Goal: Information Seeking & Learning: Learn about a topic

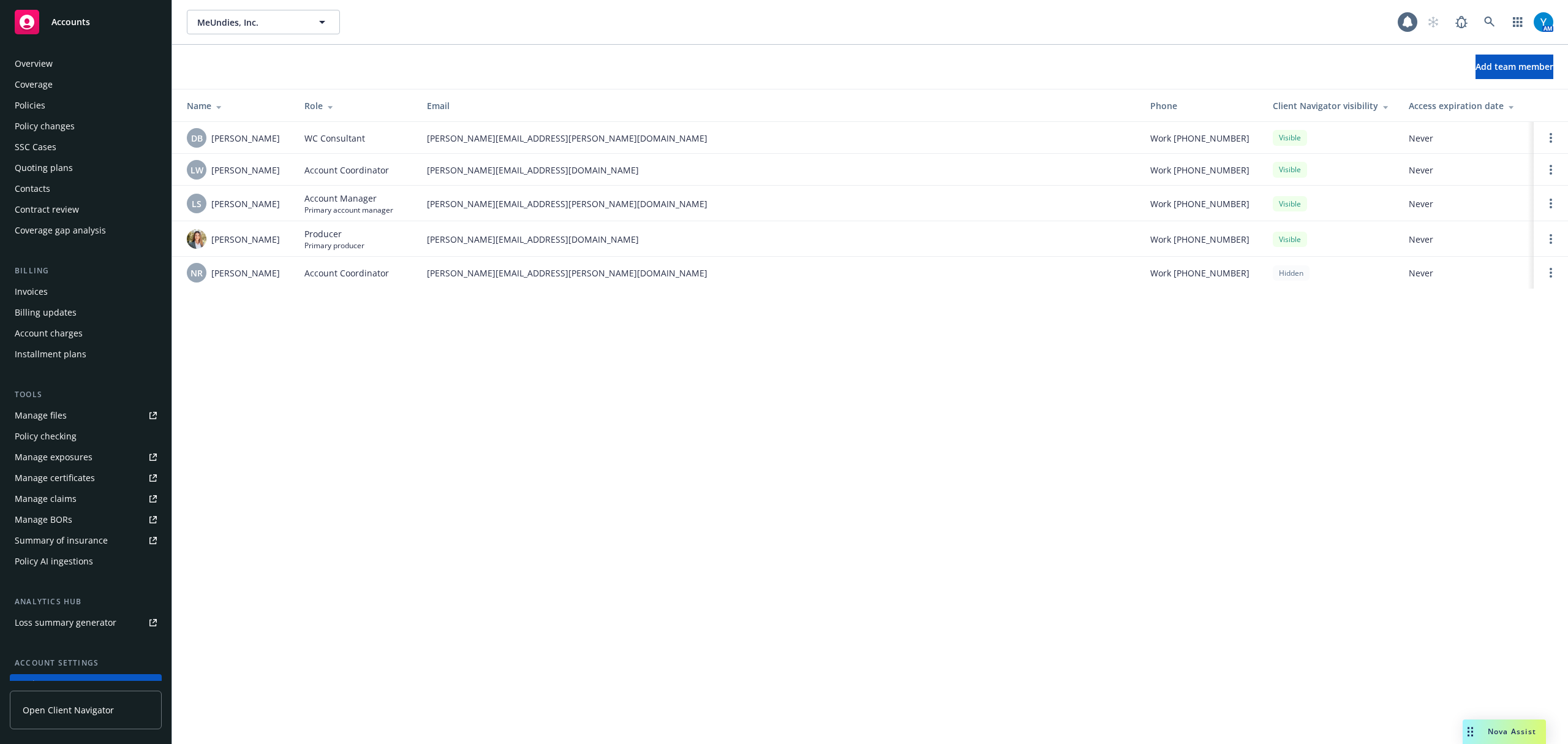
scroll to position [96, 0]
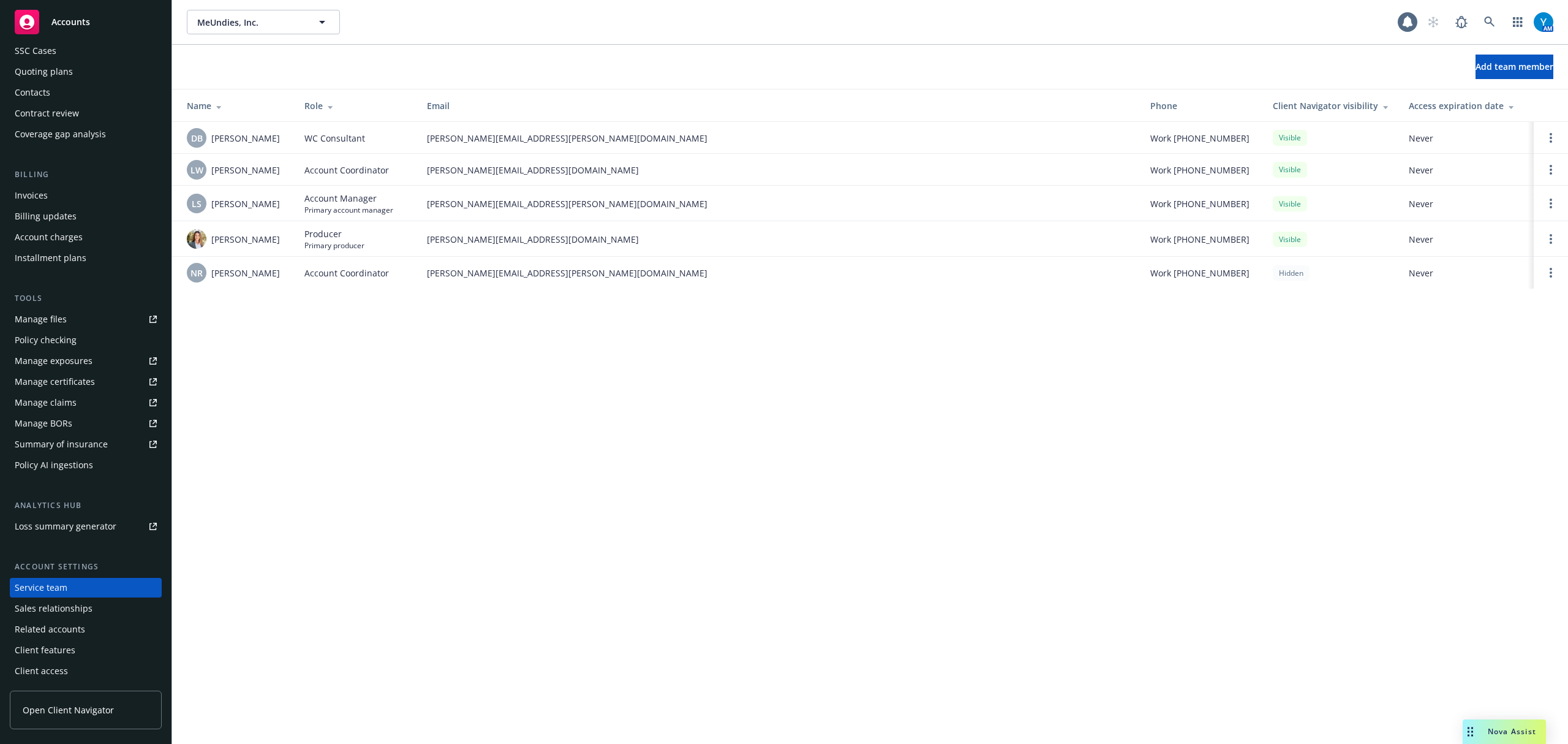
click at [1542, 273] on td at bounding box center [1551, 273] width 34 height 32
click at [1546, 272] on link "Open options" at bounding box center [1551, 273] width 15 height 15
click at [1486, 240] on span "Remove account coordinator" at bounding box center [1469, 239] width 147 height 12
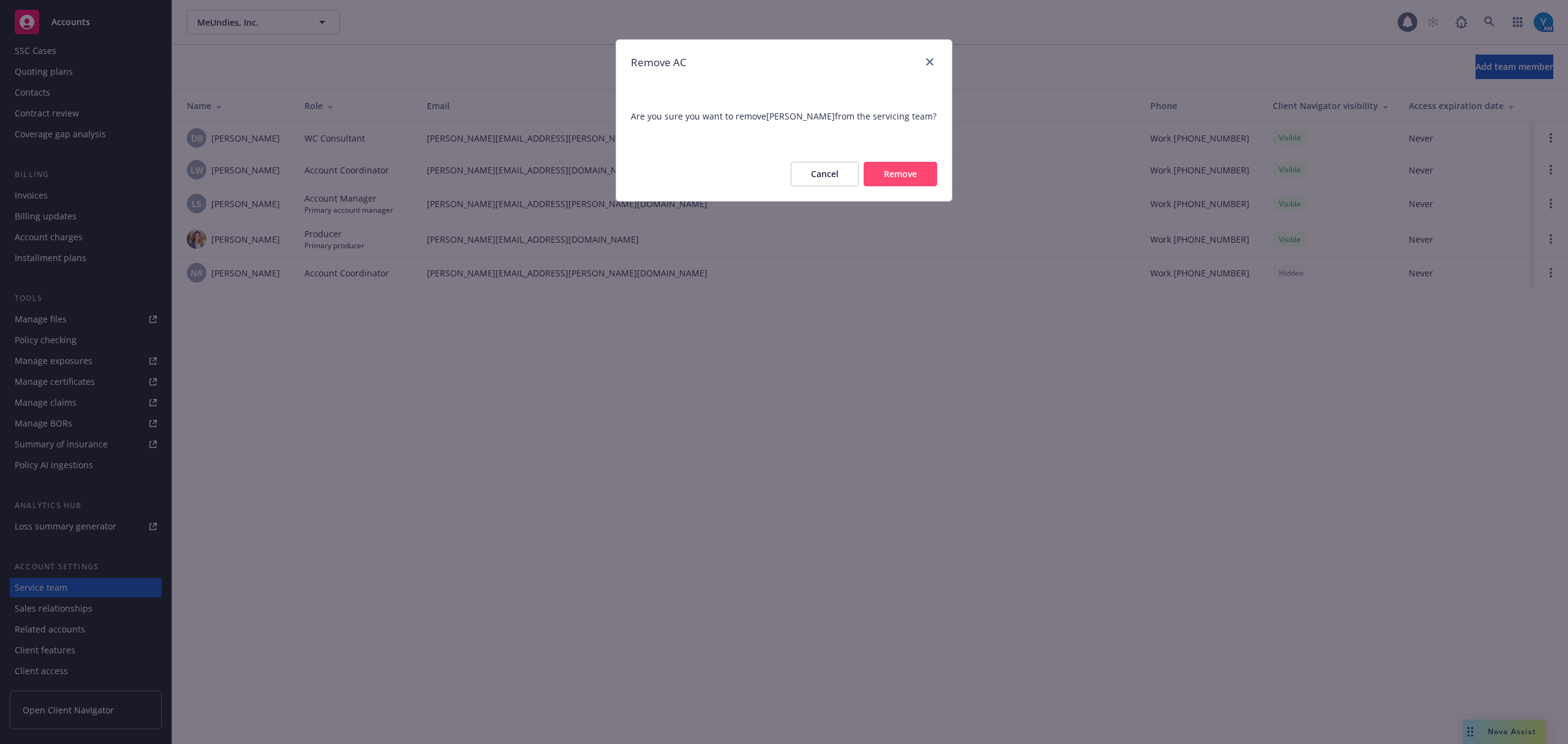
click at [910, 179] on button "Remove" at bounding box center [901, 174] width 74 height 25
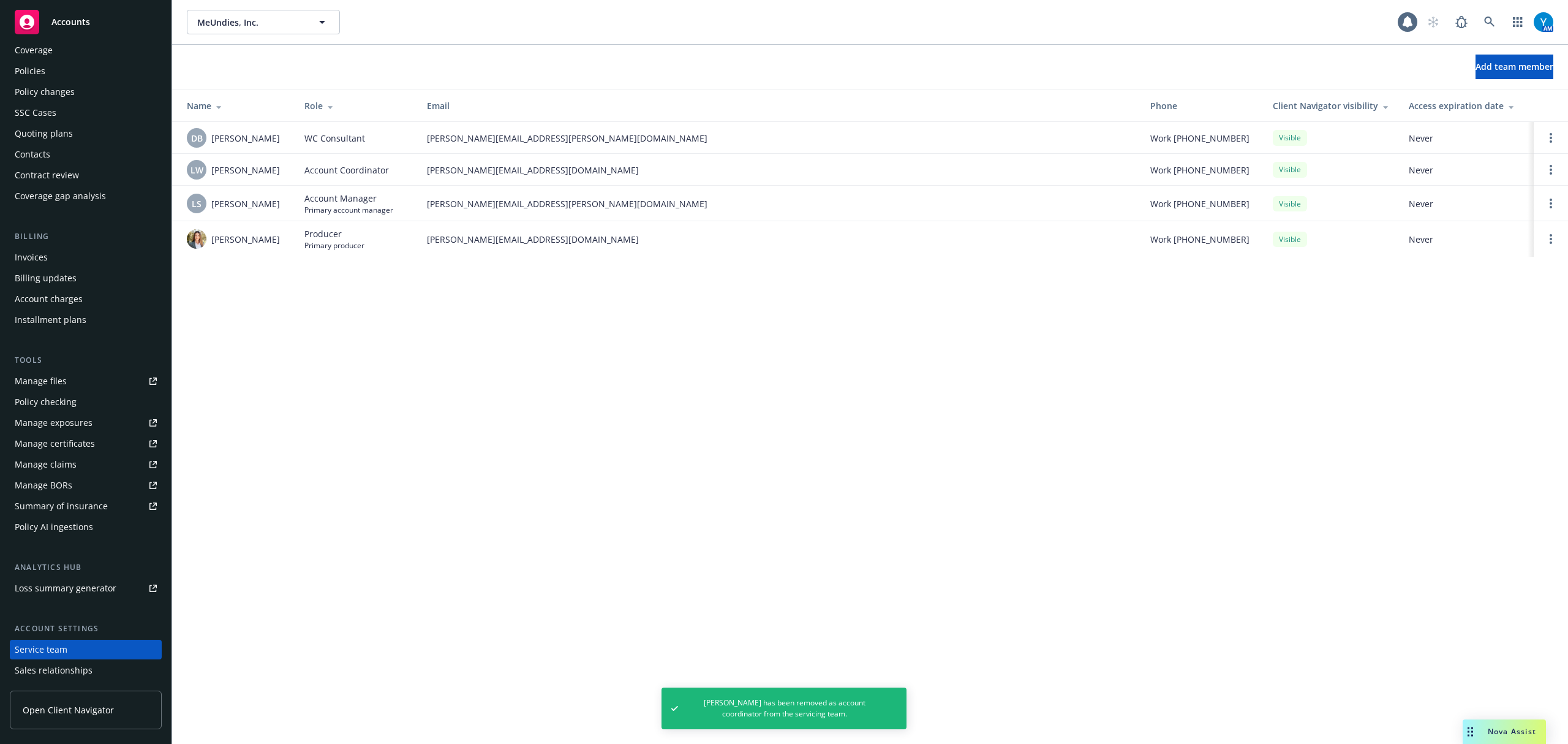
scroll to position [0, 0]
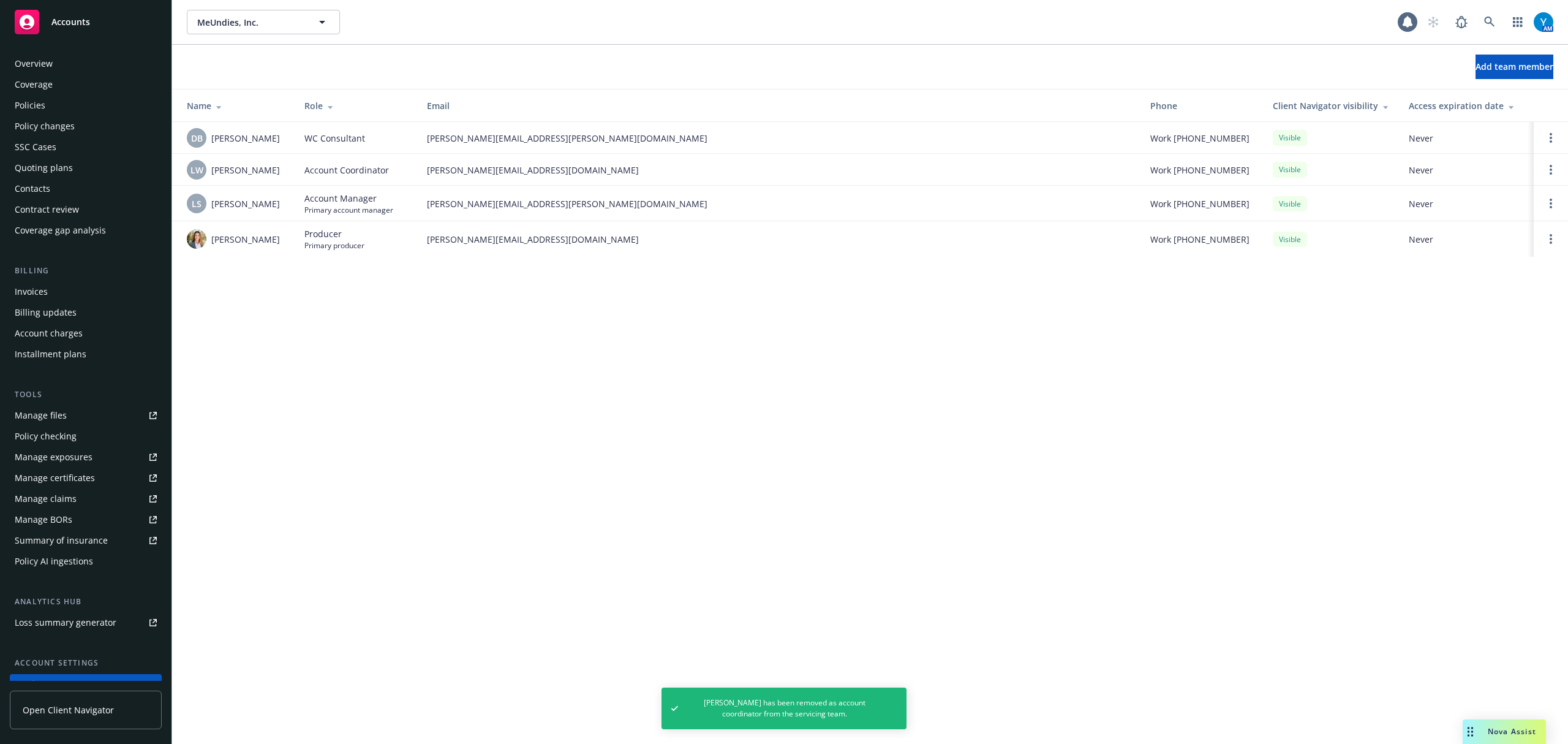
click at [45, 98] on div "Policies" at bounding box center [86, 105] width 142 height 20
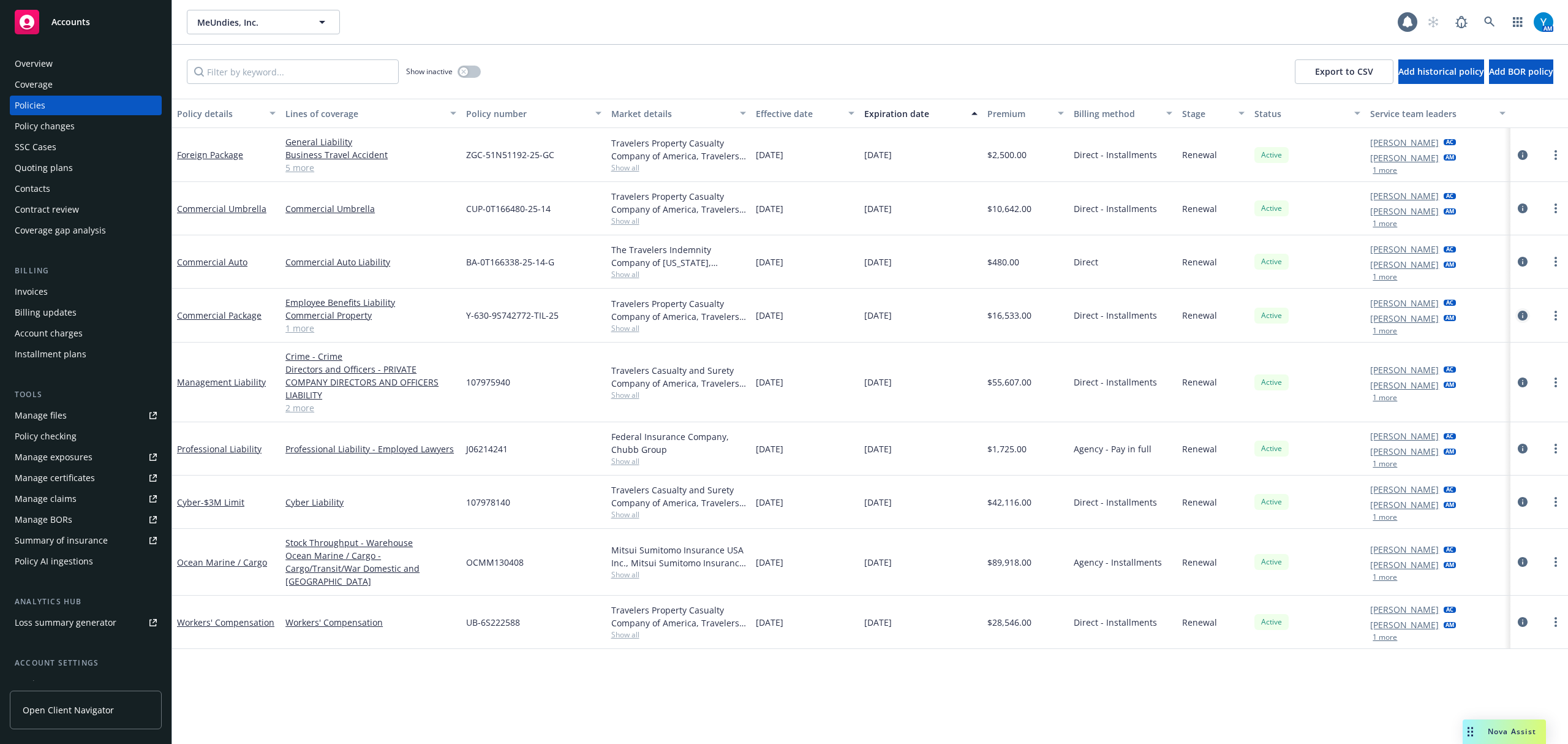
click at [1524, 315] on icon "circleInformation" at bounding box center [1523, 315] width 9 height 9
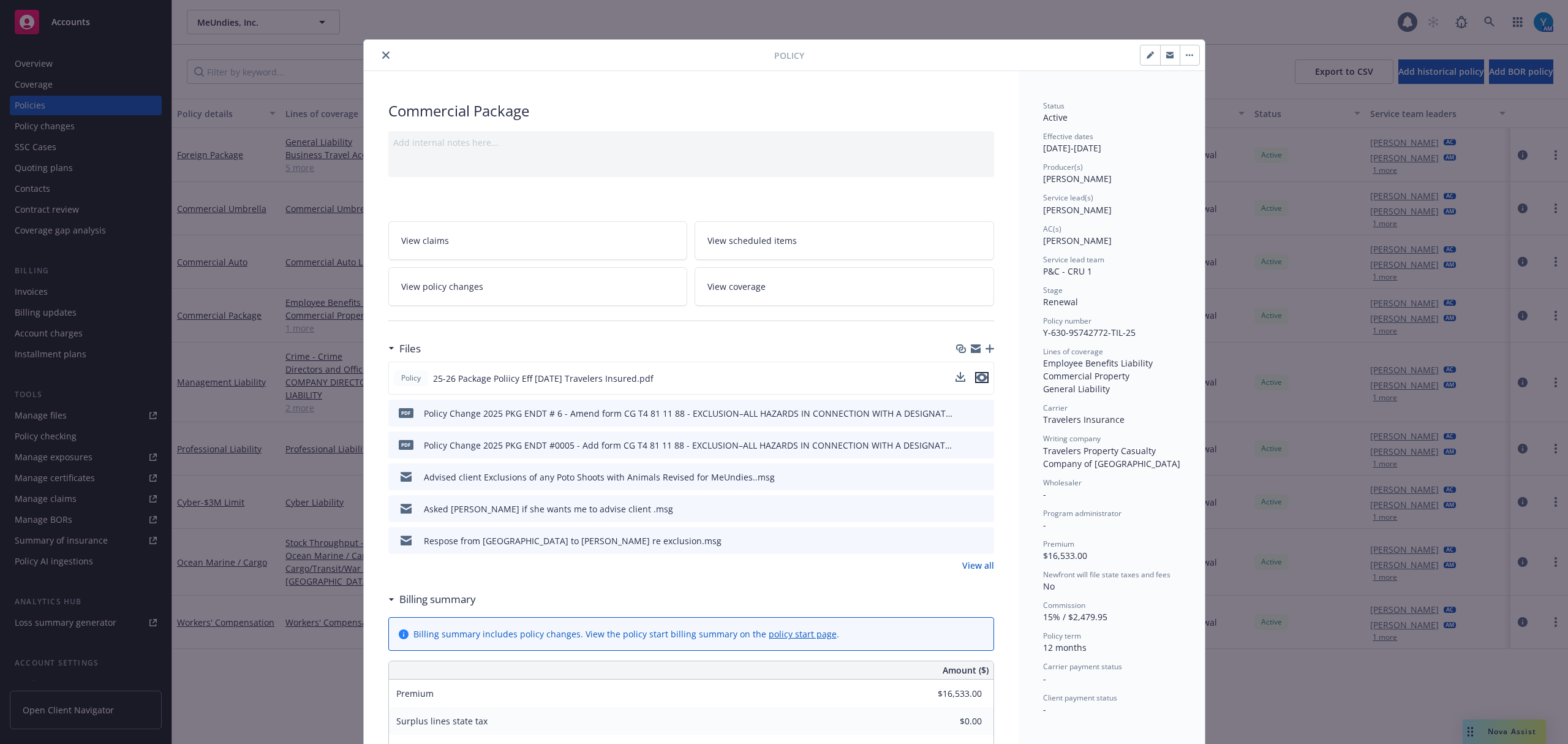
click at [977, 377] on icon "preview file" at bounding box center [982, 377] width 11 height 9
drag, startPoint x: 476, startPoint y: 283, endPoint x: 499, endPoint y: 285, distance: 23.1
click at [476, 283] on link "View policy changes" at bounding box center [538, 286] width 300 height 39
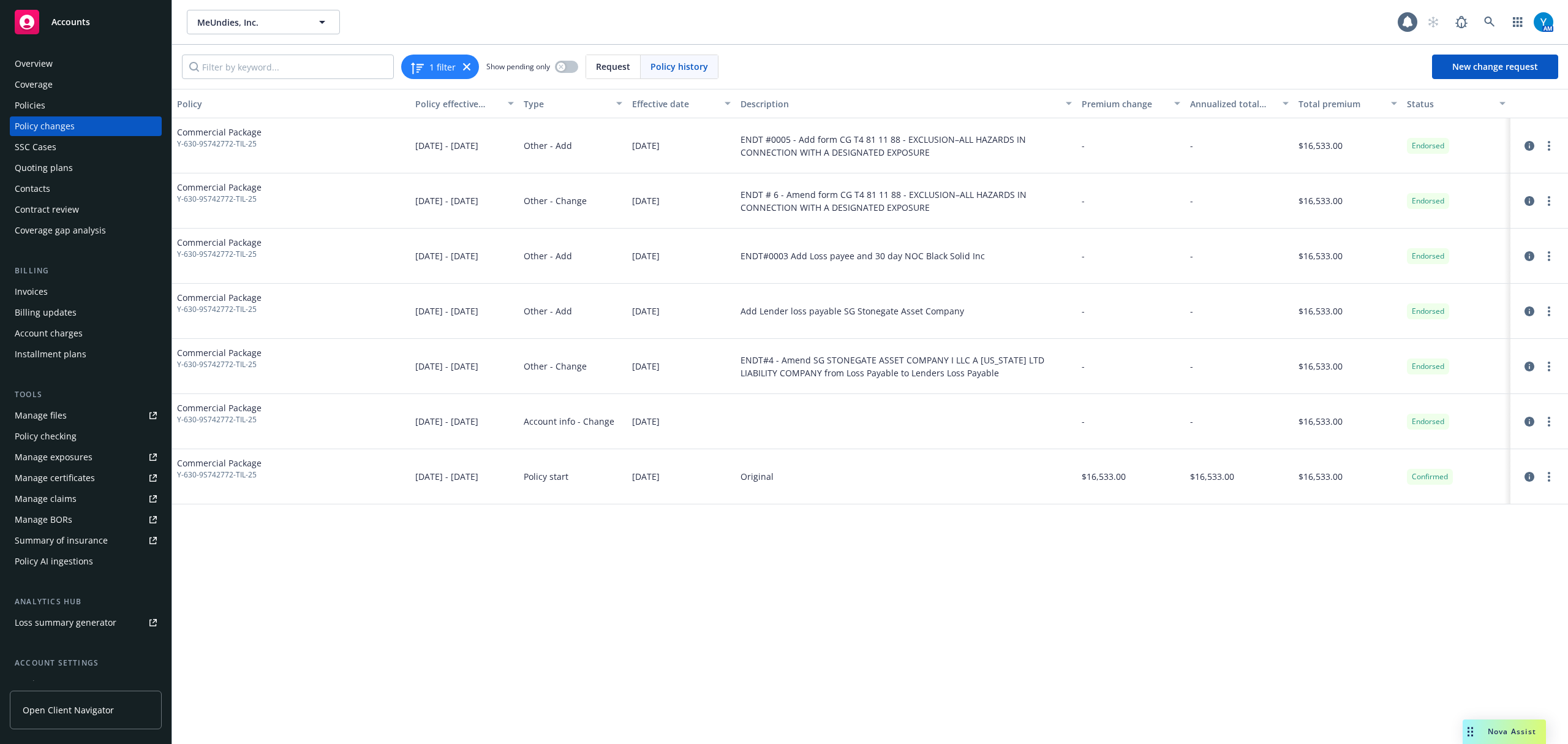
drag, startPoint x: 50, startPoint y: 63, endPoint x: 111, endPoint y: 70, distance: 61.4
click at [50, 64] on div "Overview" at bounding box center [33, 63] width 38 height 20
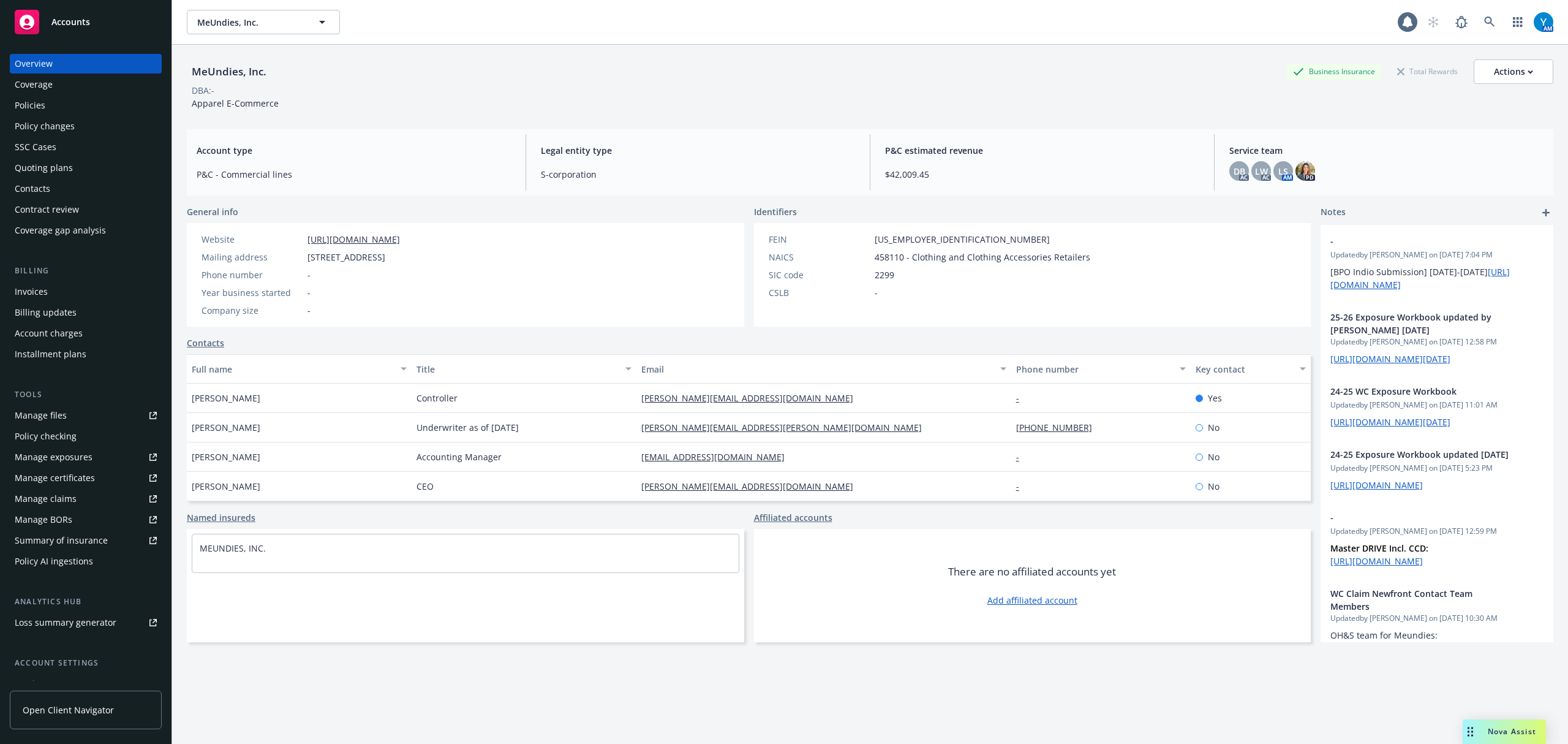
click at [44, 109] on div "Policies" at bounding box center [30, 105] width 31 height 20
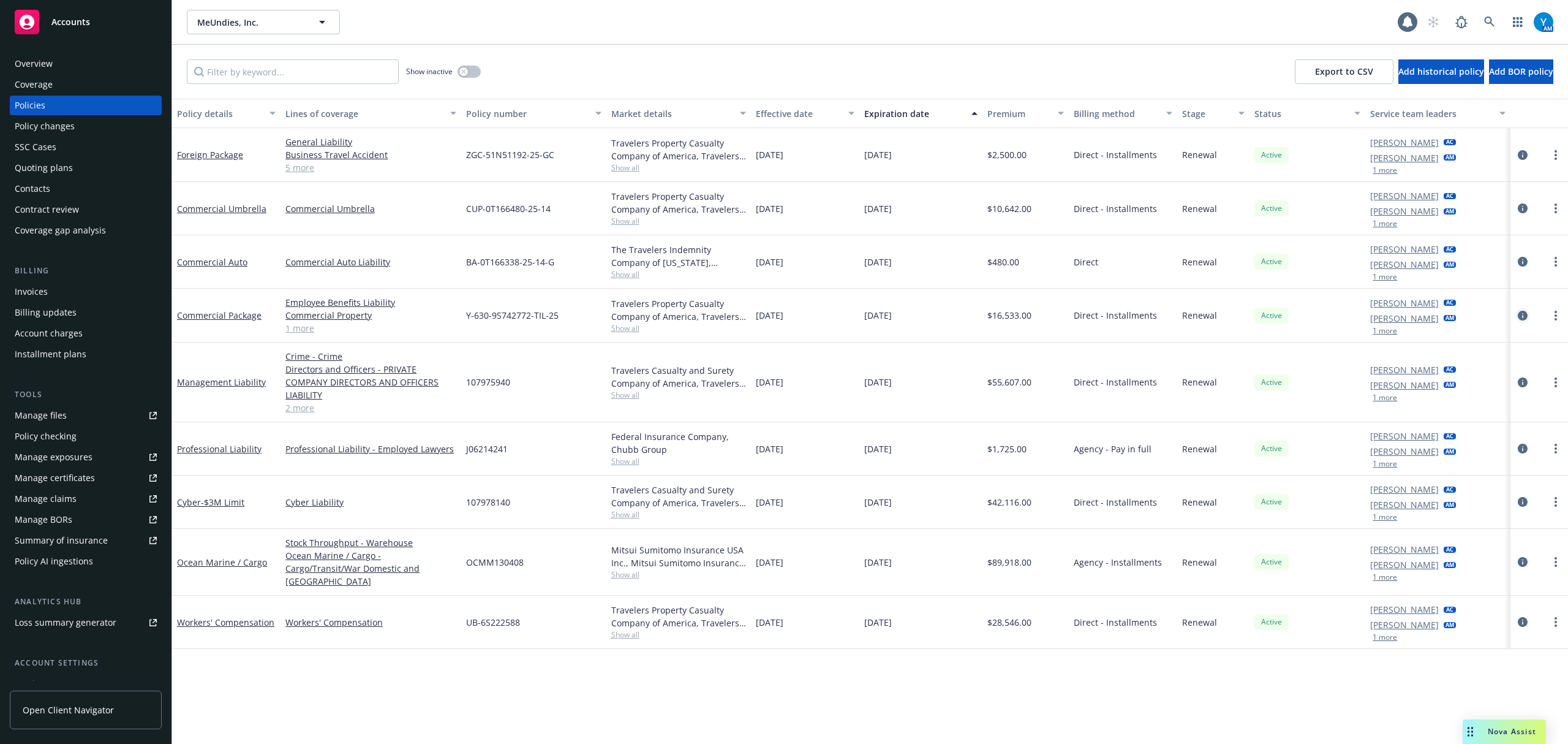
click at [1520, 311] on icon "circleInformation" at bounding box center [1523, 315] width 9 height 9
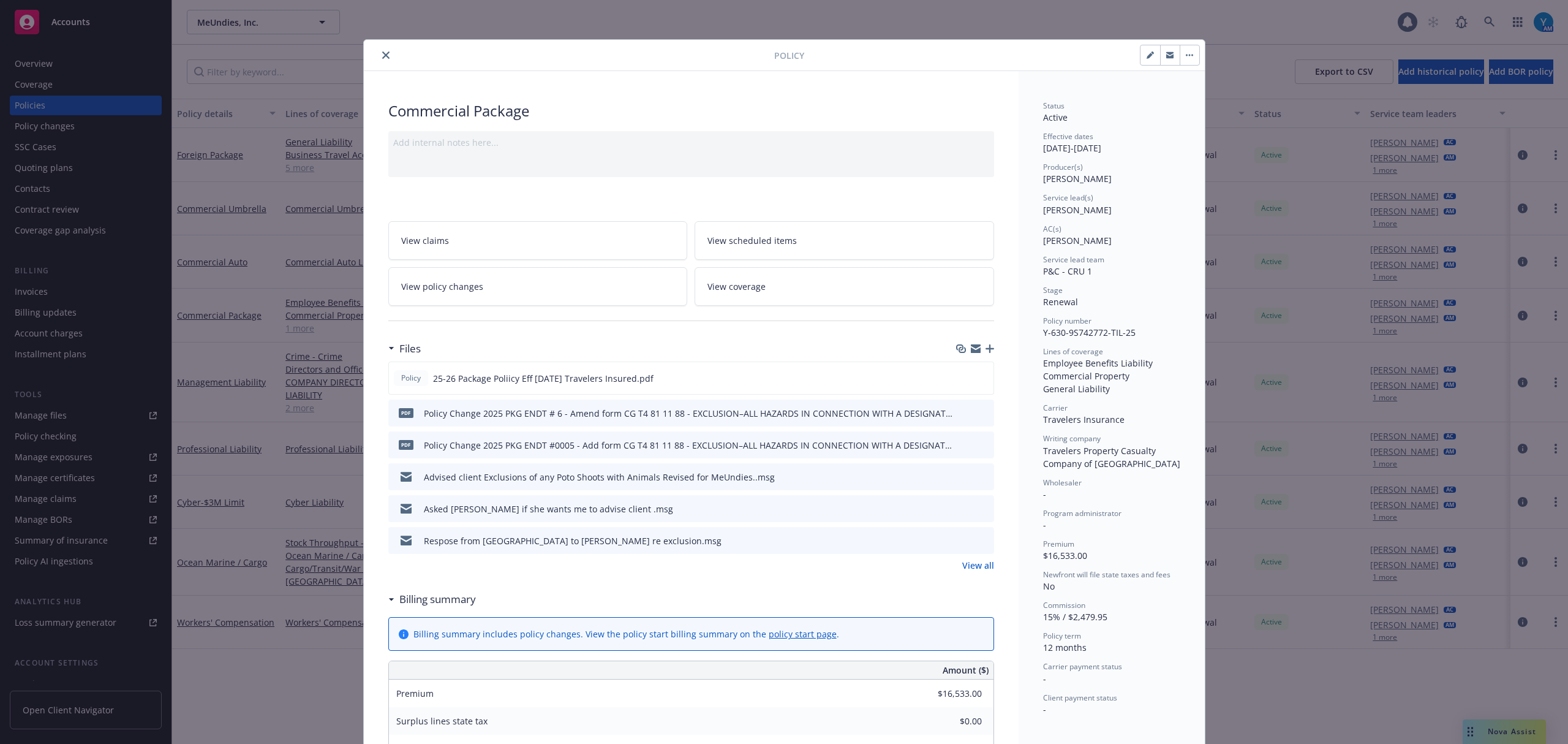
scroll to position [37, 0]
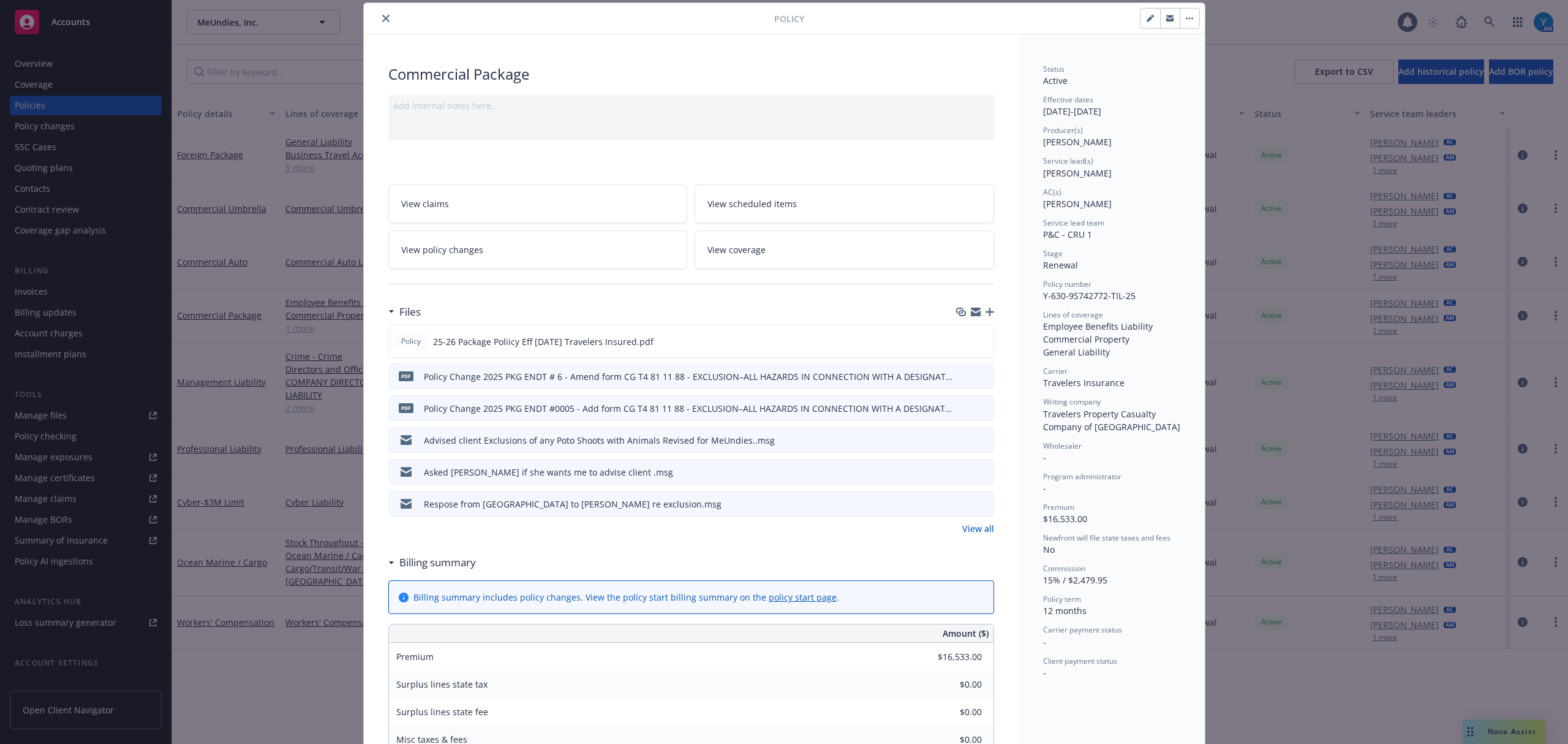
click at [486, 244] on link "View policy changes" at bounding box center [538, 249] width 300 height 39
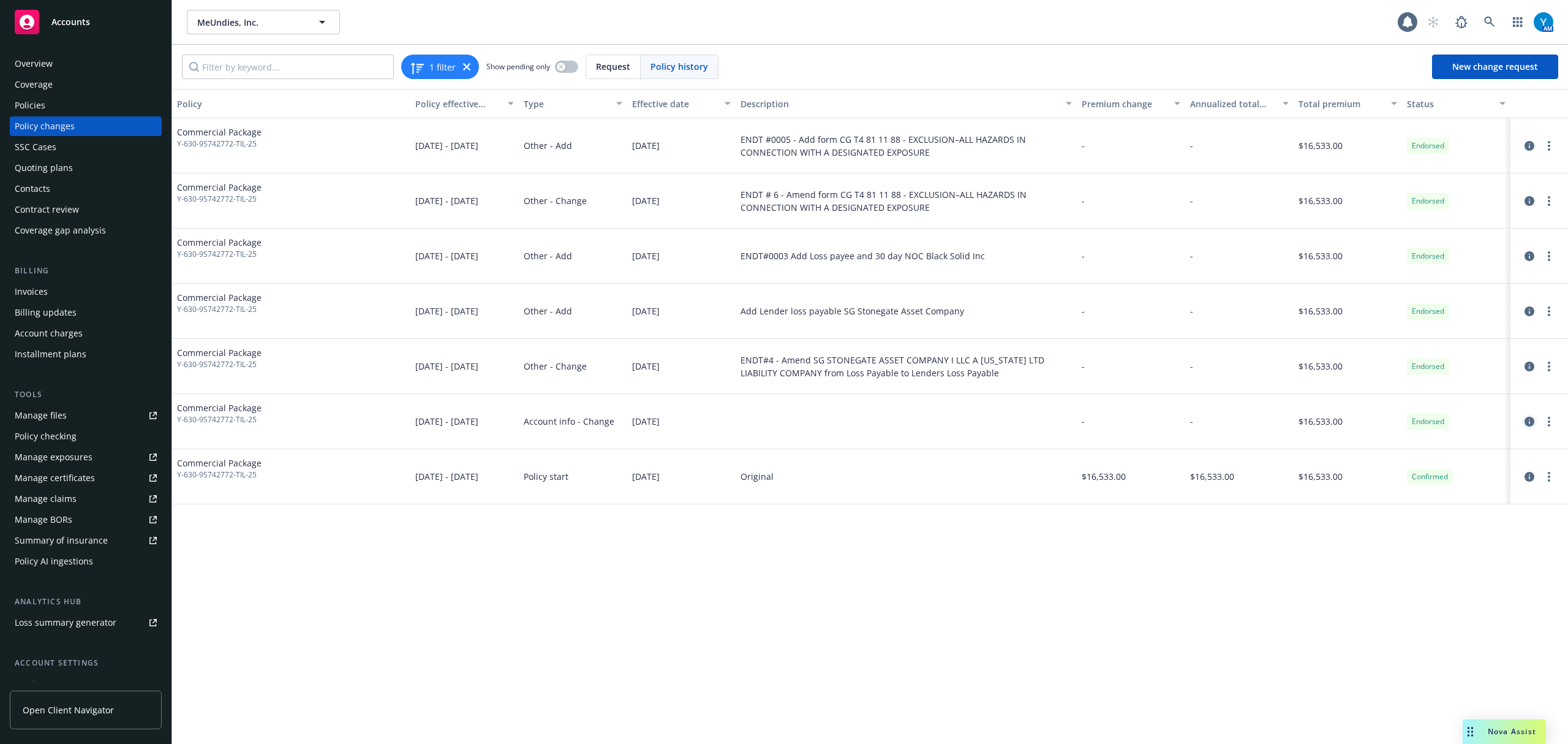
click at [1529, 420] on icon "circleInformation" at bounding box center [1529, 421] width 9 height 9
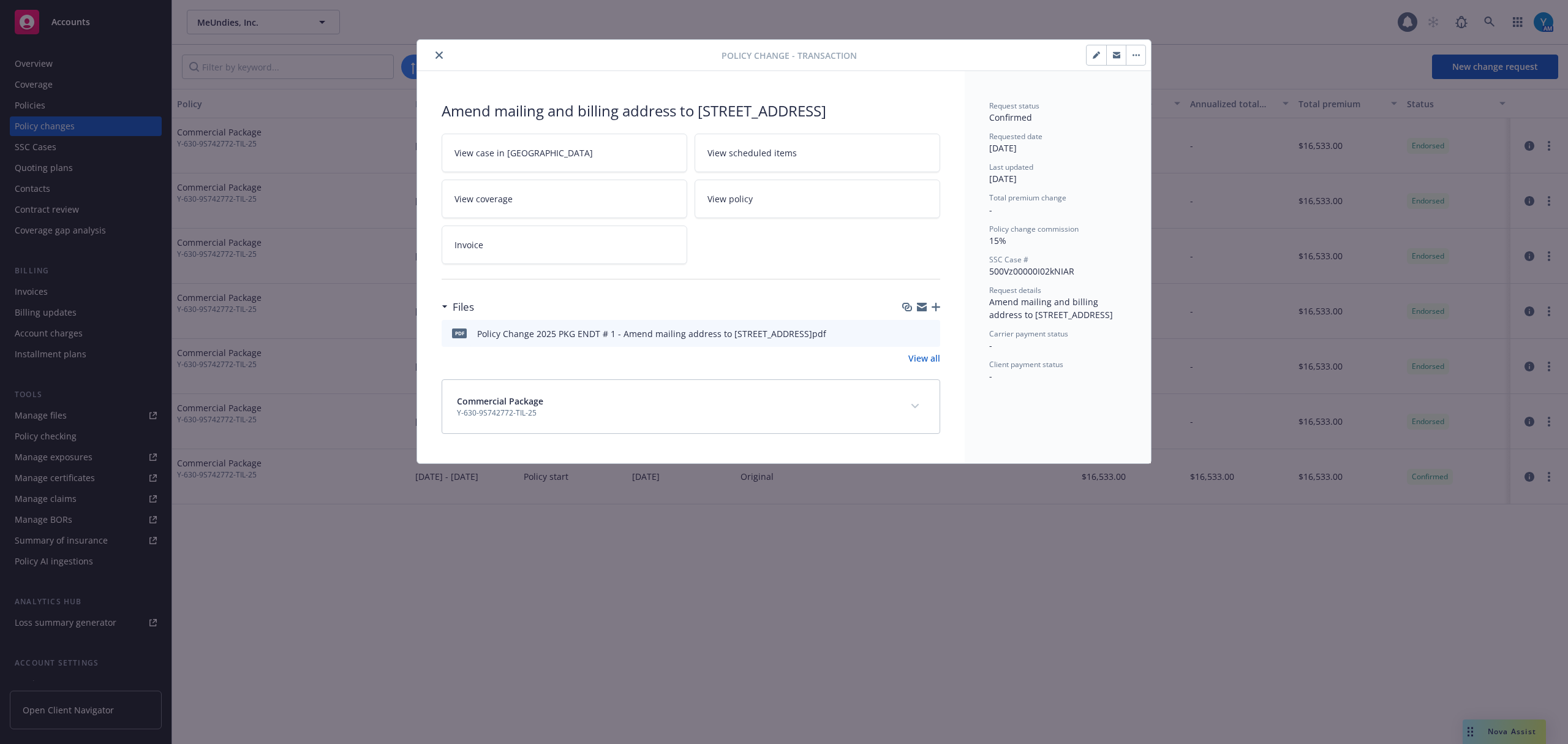
click at [440, 54] on icon "close" at bounding box center [439, 55] width 8 height 8
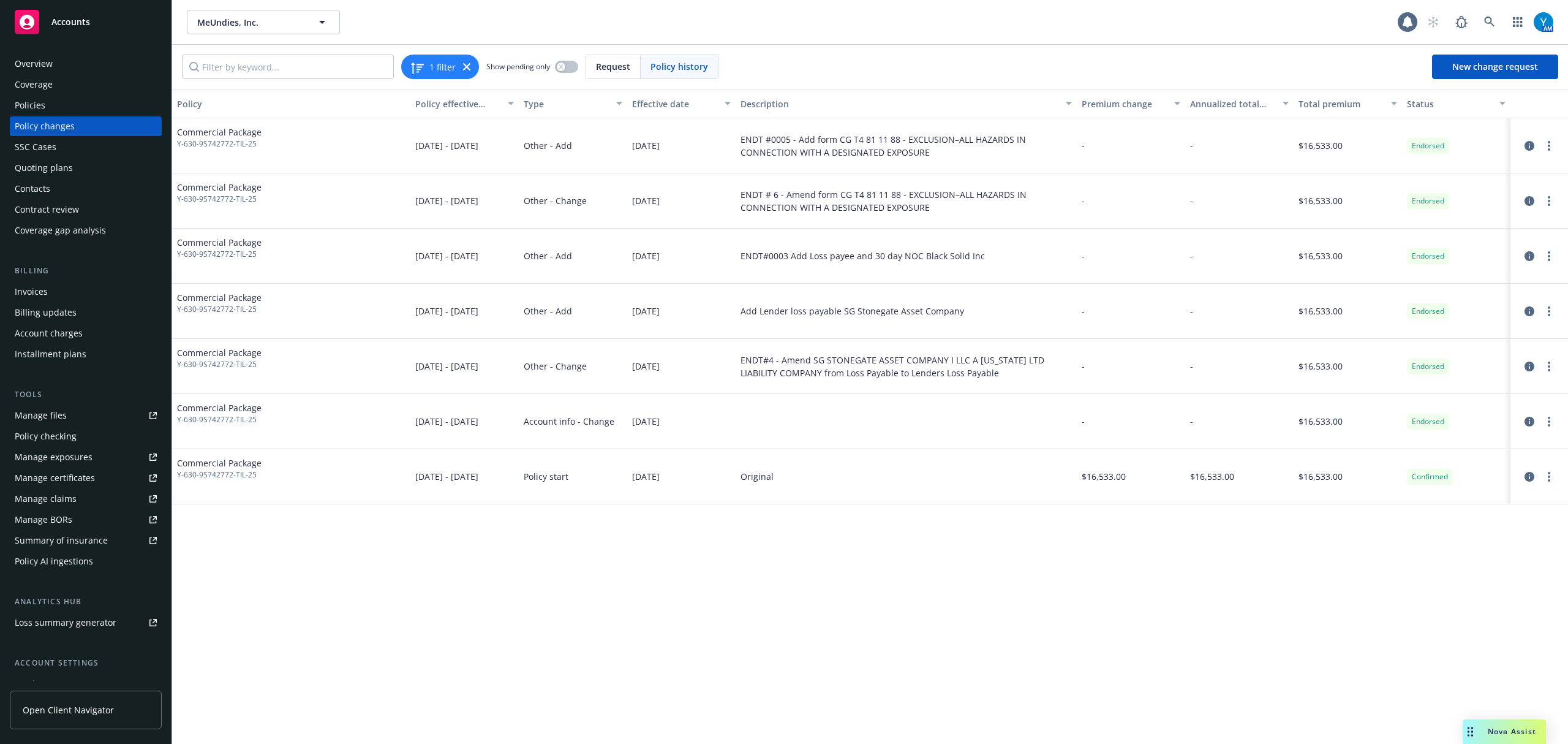
click at [57, 62] on div "Overview" at bounding box center [86, 63] width 142 height 20
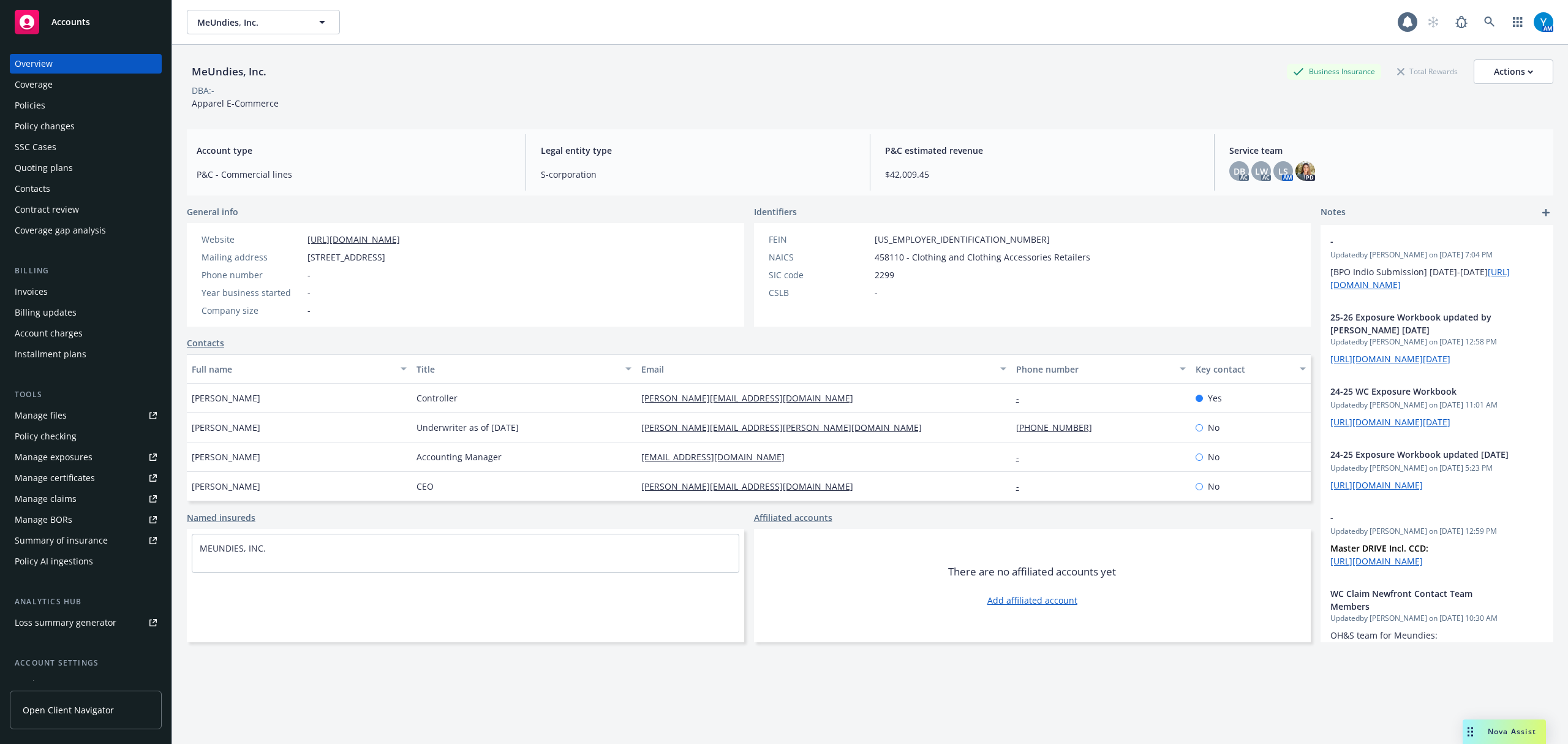
click at [39, 106] on div "Policies" at bounding box center [30, 105] width 31 height 20
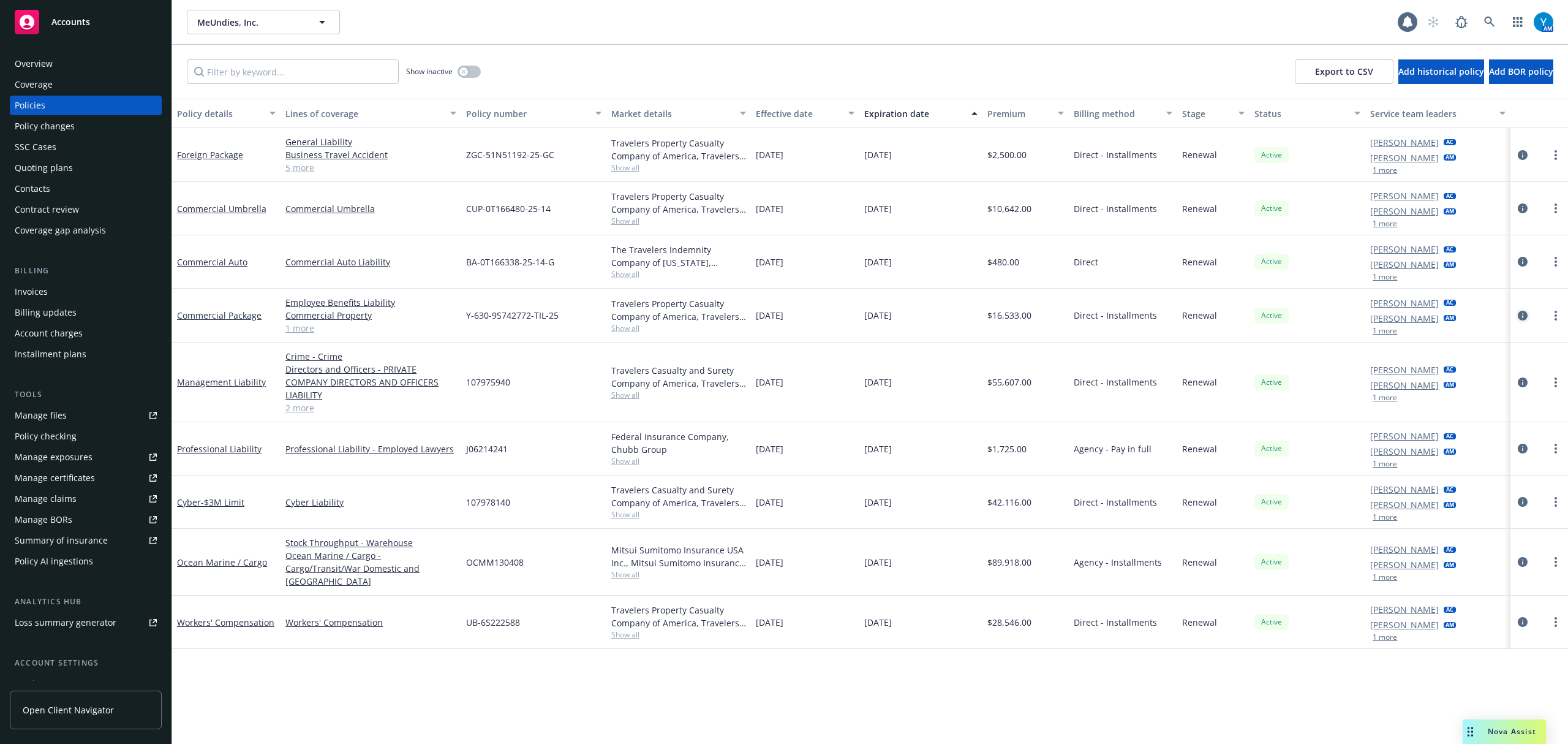
click at [1522, 315] on icon "circleInformation" at bounding box center [1523, 315] width 9 height 9
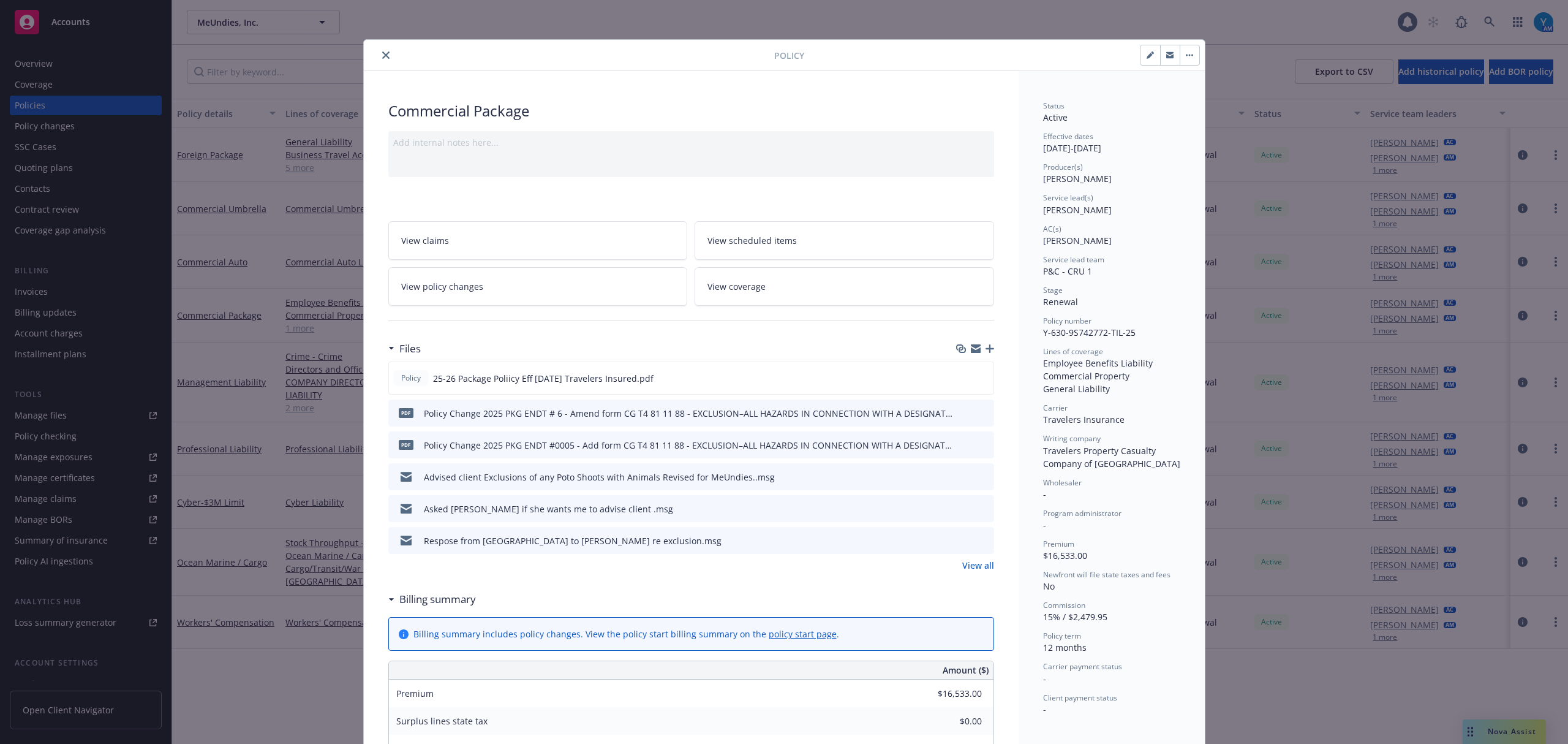
scroll to position [37, 0]
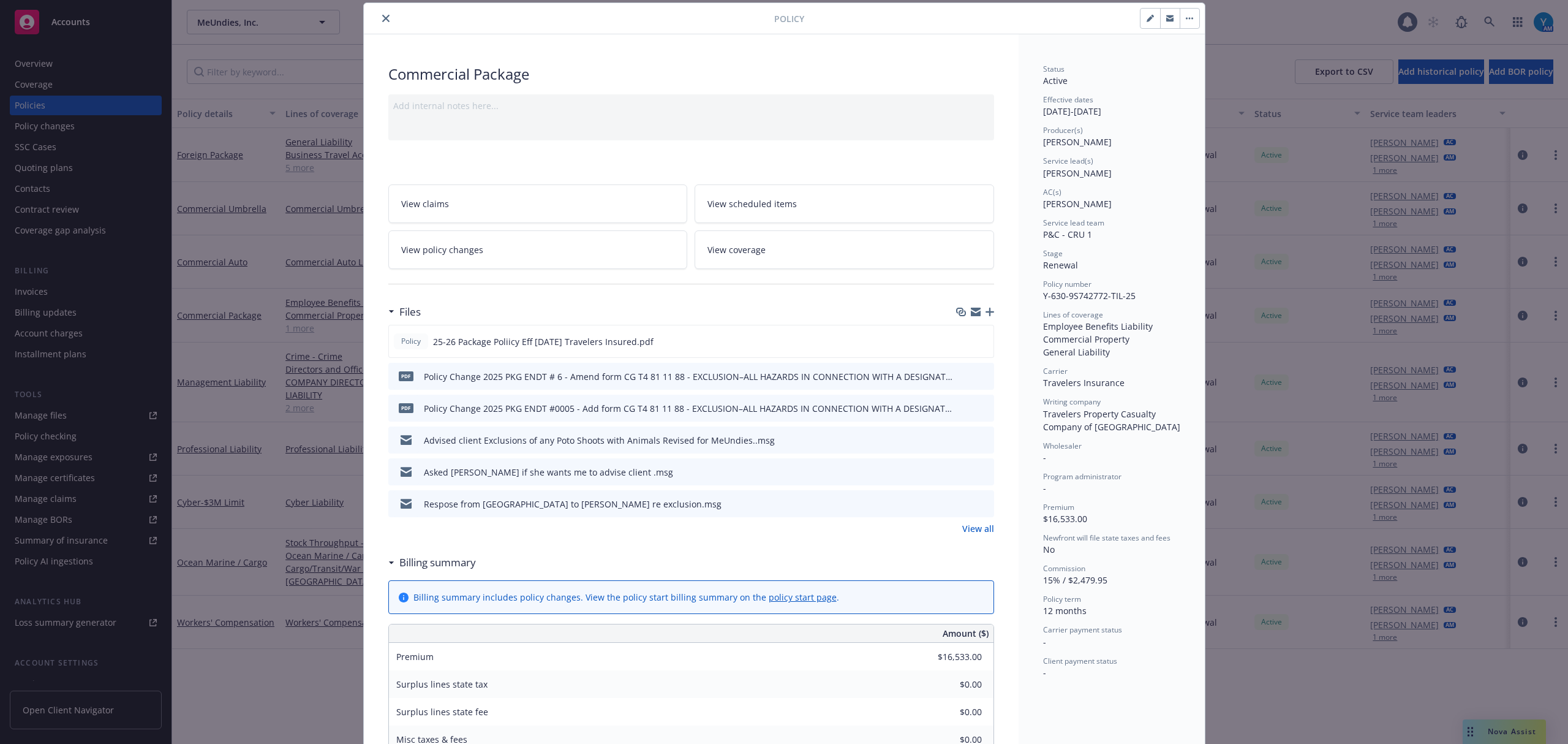
click at [970, 525] on link "View all" at bounding box center [978, 528] width 32 height 13
